Goal: Task Accomplishment & Management: Manage account settings

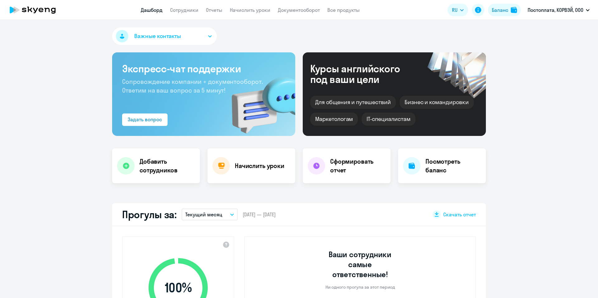
select select "30"
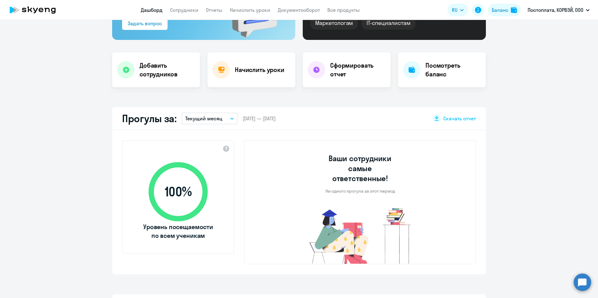
scroll to position [93, 0]
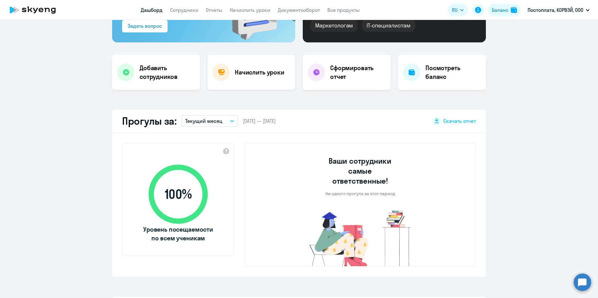
click at [247, 70] on h4 "Начислить уроки" at bounding box center [260, 72] width 50 height 9
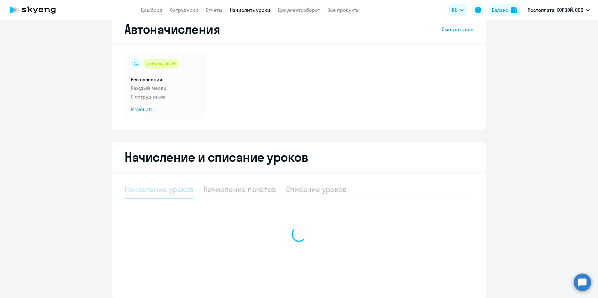
select select "10"
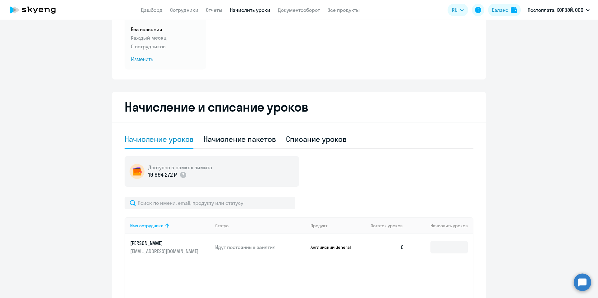
scroll to position [130, 0]
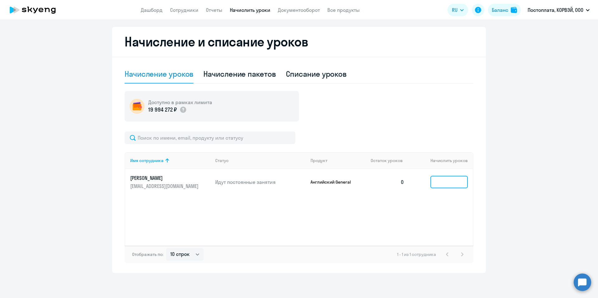
click at [448, 186] on input at bounding box center [449, 182] width 37 height 12
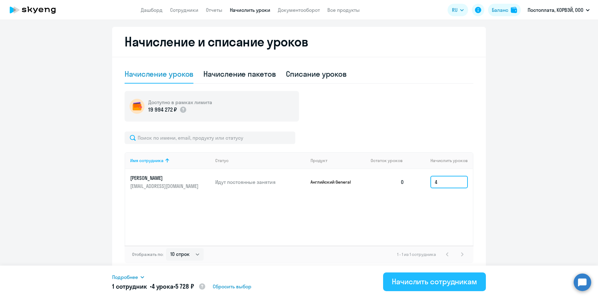
type input "4"
click at [420, 283] on div "Начислить сотрудникам" at bounding box center [434, 281] width 85 height 10
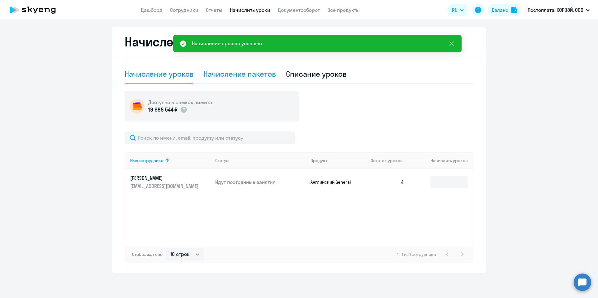
click at [239, 75] on div "Начисление пакетов" at bounding box center [239, 74] width 72 height 10
select select "10"
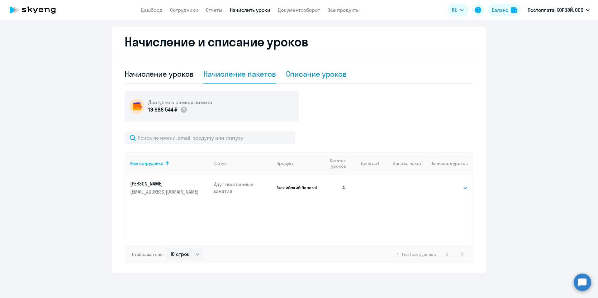
click at [322, 78] on div "Списание уроков" at bounding box center [316, 74] width 61 height 10
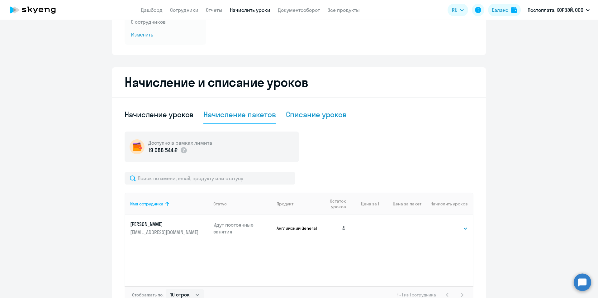
select select "10"
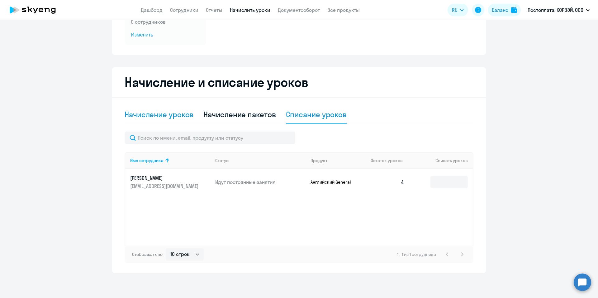
click at [151, 113] on div "Начисление уроков" at bounding box center [159, 114] width 69 height 10
select select "10"
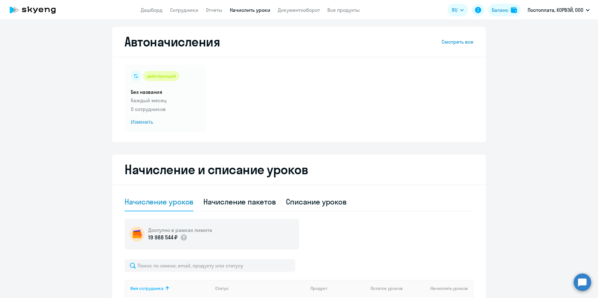
scroll to position [0, 0]
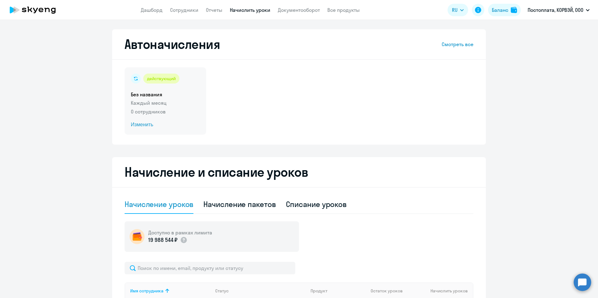
click at [166, 95] on h5 "Без названия" at bounding box center [165, 94] width 69 height 7
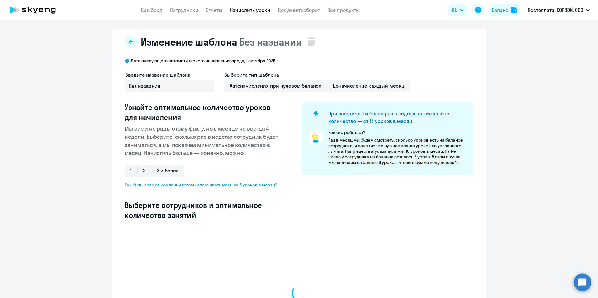
select select "10"
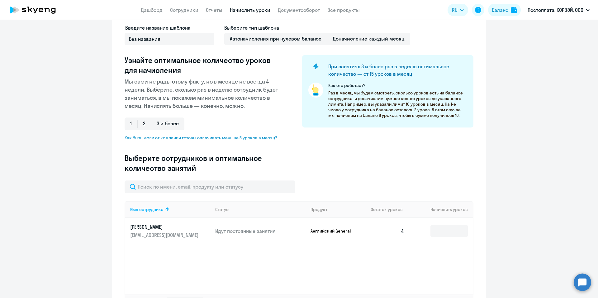
scroll to position [96, 0]
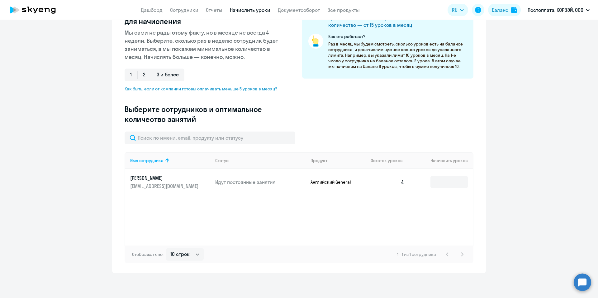
click at [299, 182] on p "Идут постоянные занятия" at bounding box center [260, 182] width 90 height 7
click at [444, 187] on input at bounding box center [449, 182] width 37 height 12
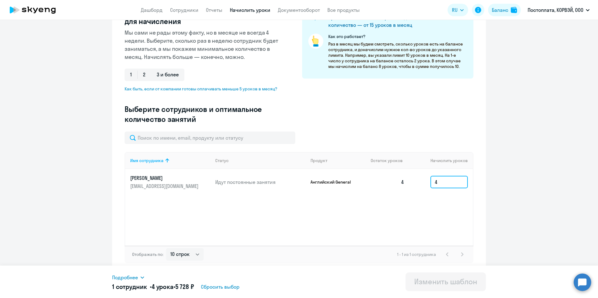
type input "4"
click at [139, 279] on div "Подробнее" at bounding box center [202, 277] width 181 height 7
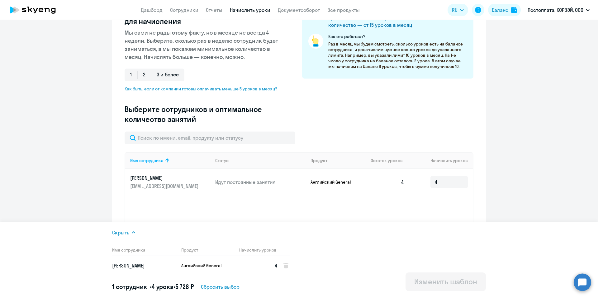
click at [562, 151] on ng-component "Изменение шаблона Без названия Дата следующего автоматического начисления: [DAT…" at bounding box center [299, 103] width 598 height 340
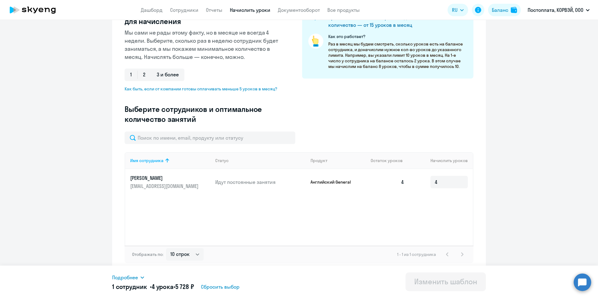
scroll to position [0, 0]
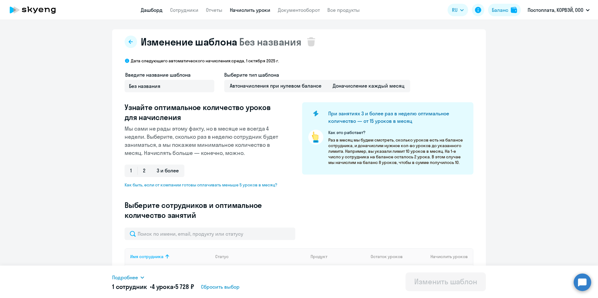
click at [149, 12] on link "Дашборд" at bounding box center [152, 10] width 22 height 6
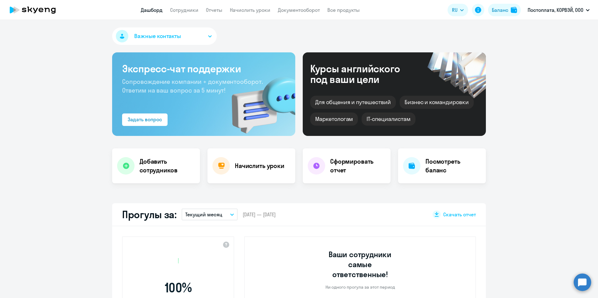
select select "30"
click at [252, 163] on h4 "Начислить уроки" at bounding box center [260, 165] width 50 height 9
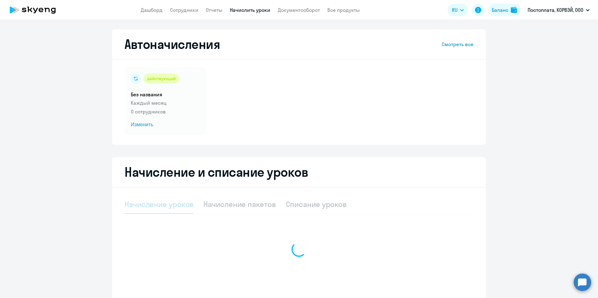
select select "10"
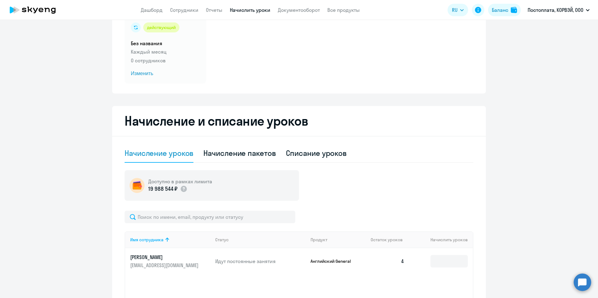
scroll to position [62, 0]
